Goal: Information Seeking & Learning: Find specific fact

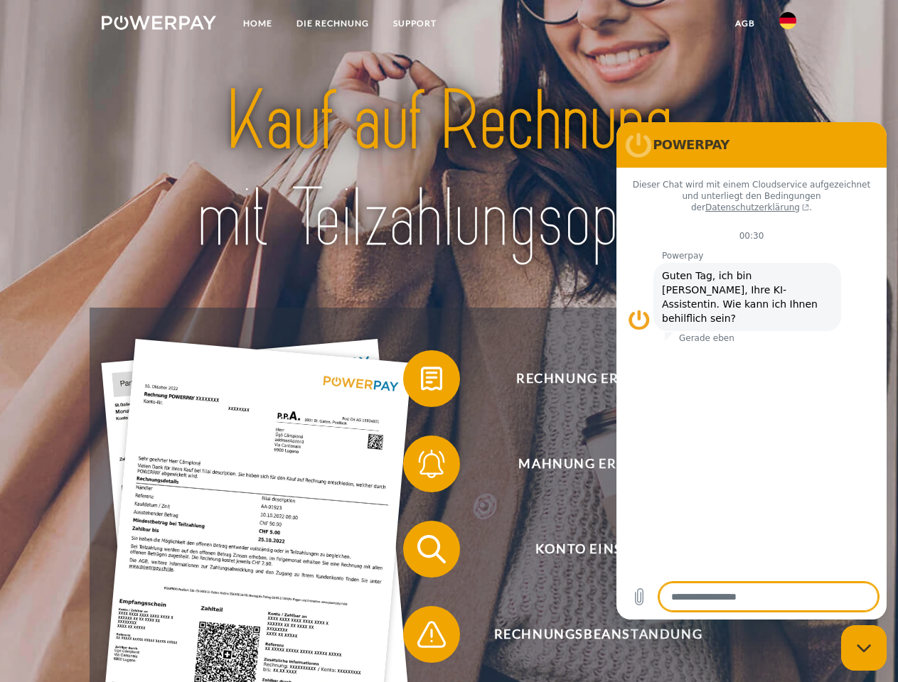
click at [158, 25] on img at bounding box center [159, 23] width 114 height 14
click at [787, 25] on img at bounding box center [787, 20] width 17 height 17
click at [744, 23] on link "agb" at bounding box center [745, 24] width 44 height 26
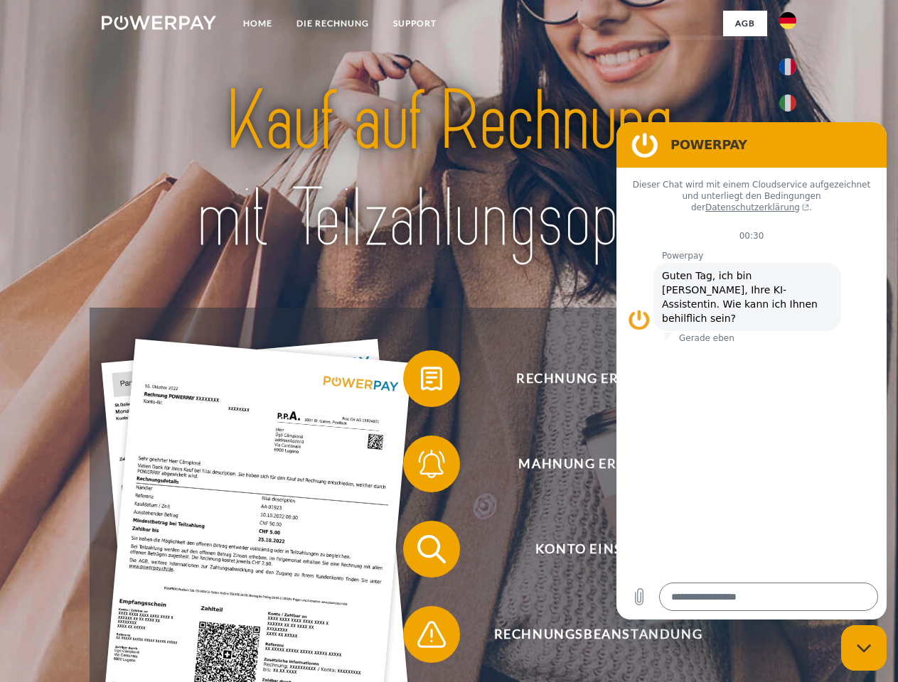
click at [421, 382] on span at bounding box center [410, 378] width 71 height 71
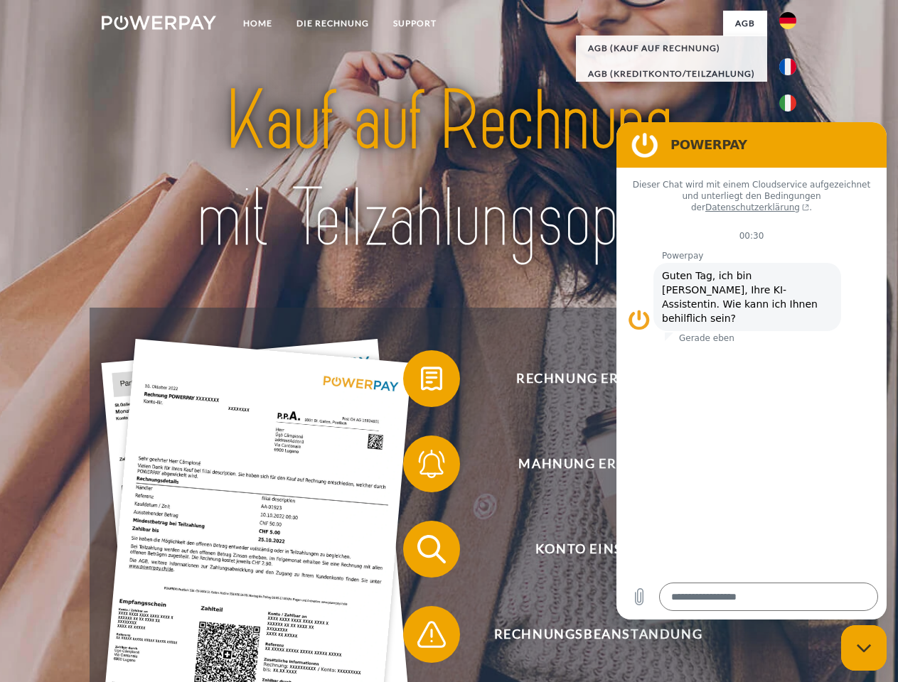
click at [421, 467] on span at bounding box center [410, 464] width 71 height 71
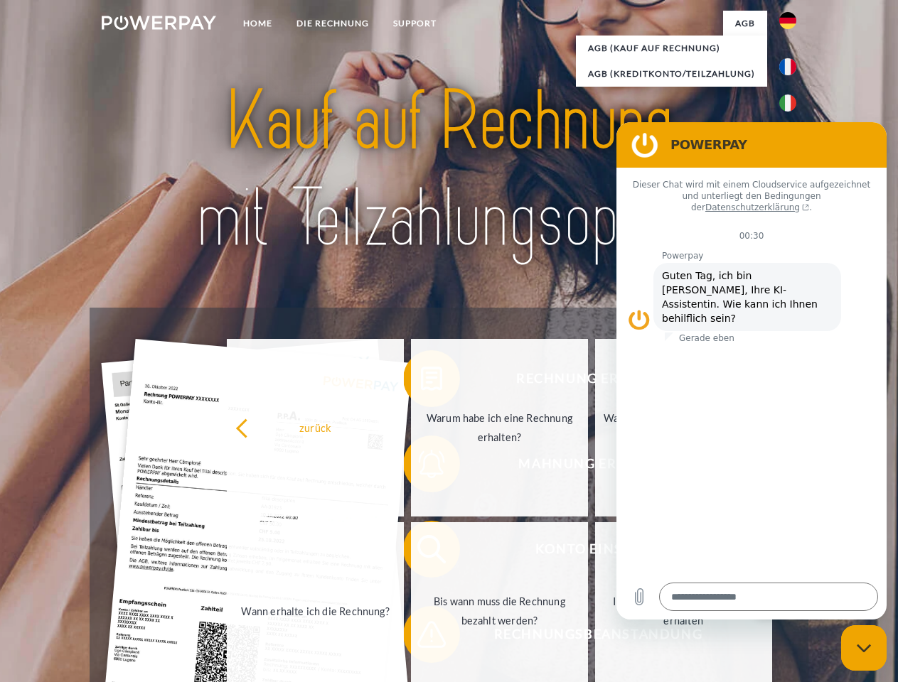
click at [421, 552] on link "Bis wann muss die Rechnung bezahlt werden?" at bounding box center [499, 611] width 177 height 178
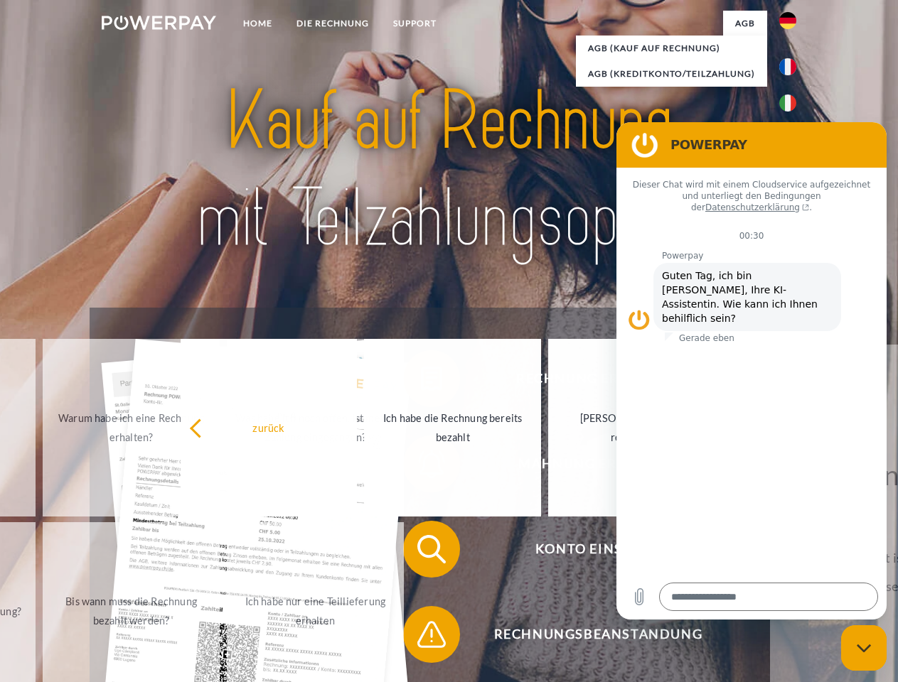
click at [421, 637] on span at bounding box center [410, 634] width 71 height 71
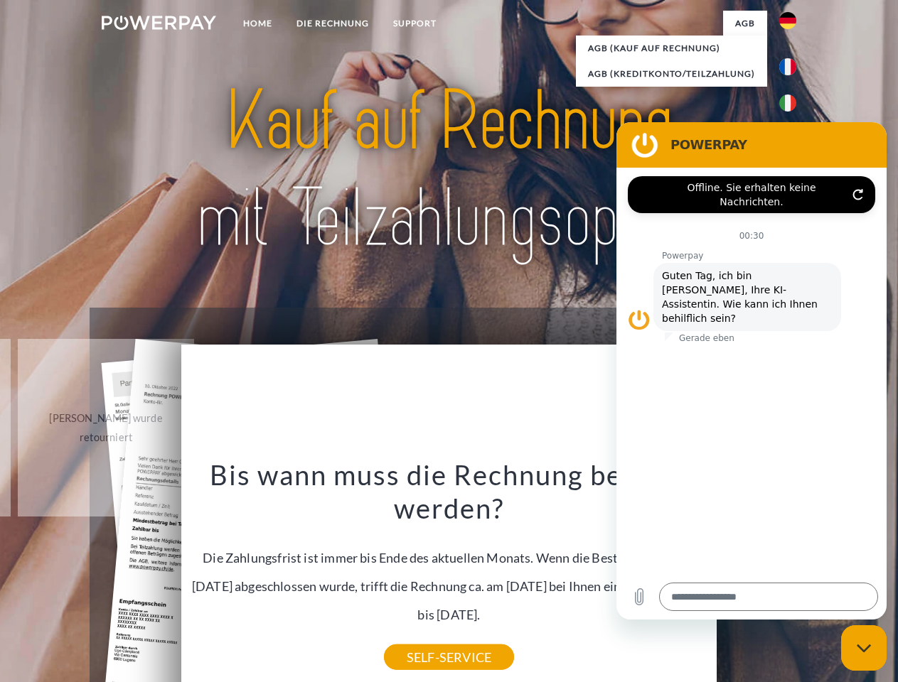
click at [863, 648] on icon "Messaging-Fenster schließen" at bounding box center [863, 648] width 15 height 9
type textarea "*"
